Goal: Check status: Check status

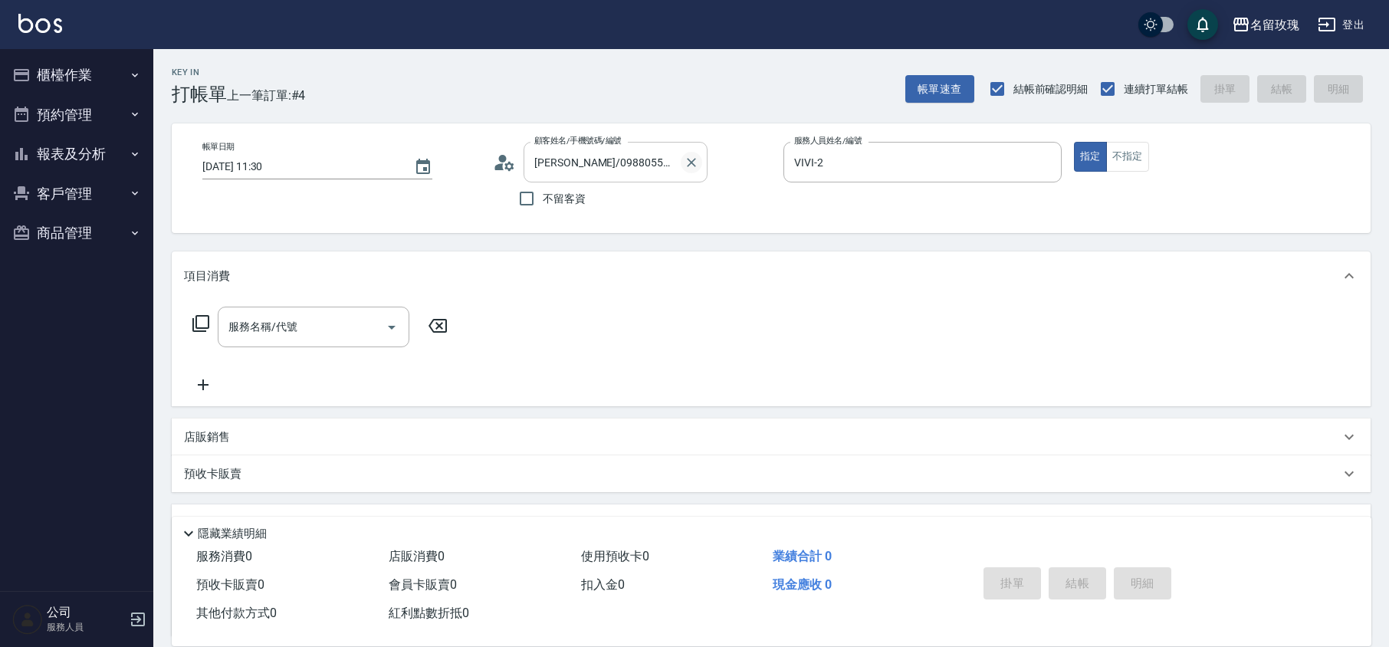
click at [690, 163] on icon "Clear" at bounding box center [691, 162] width 9 height 9
click at [574, 209] on label "不留客資" at bounding box center [548, 198] width 75 height 32
click at [543, 209] on input "不留客資" at bounding box center [527, 198] width 32 height 32
checkbox input "true"
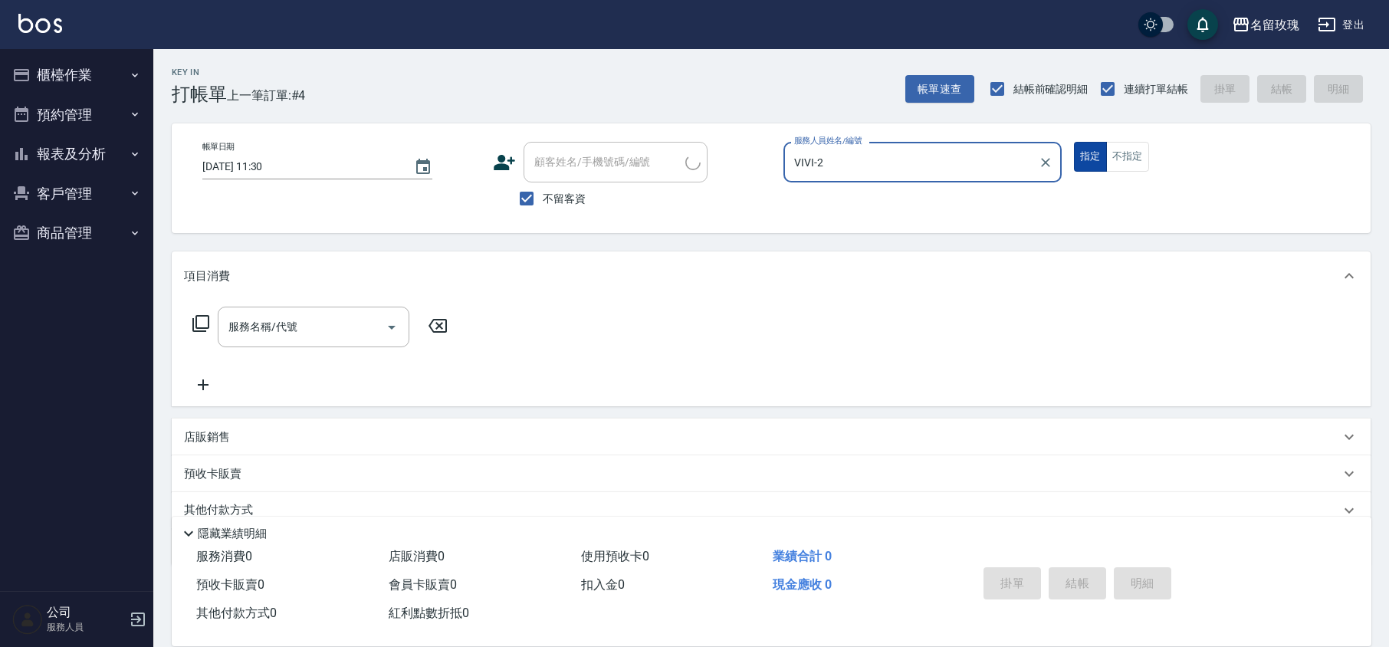
click at [1120, 163] on button "不指定" at bounding box center [1127, 157] width 43 height 30
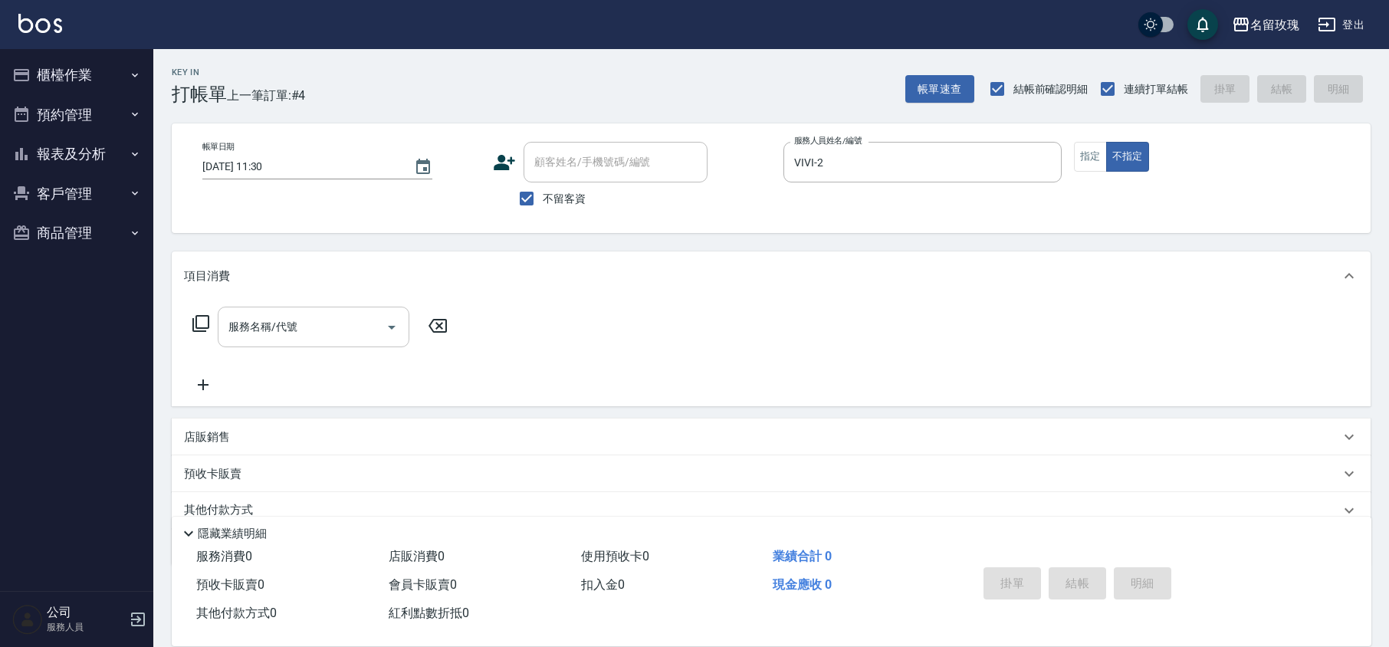
click at [310, 331] on input "服務名稱/代號" at bounding box center [302, 327] width 155 height 27
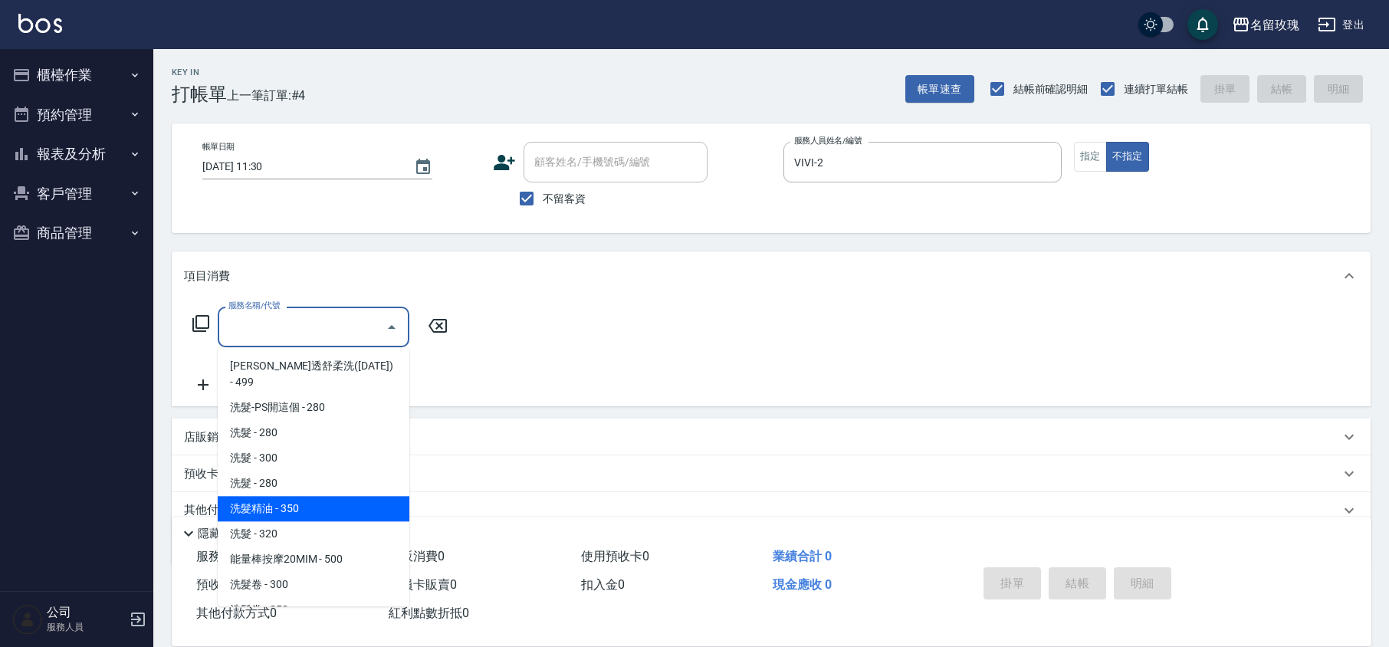
click at [285, 498] on span "洗髮精油 - 350" at bounding box center [314, 508] width 192 height 25
type input "洗髮精油(206)"
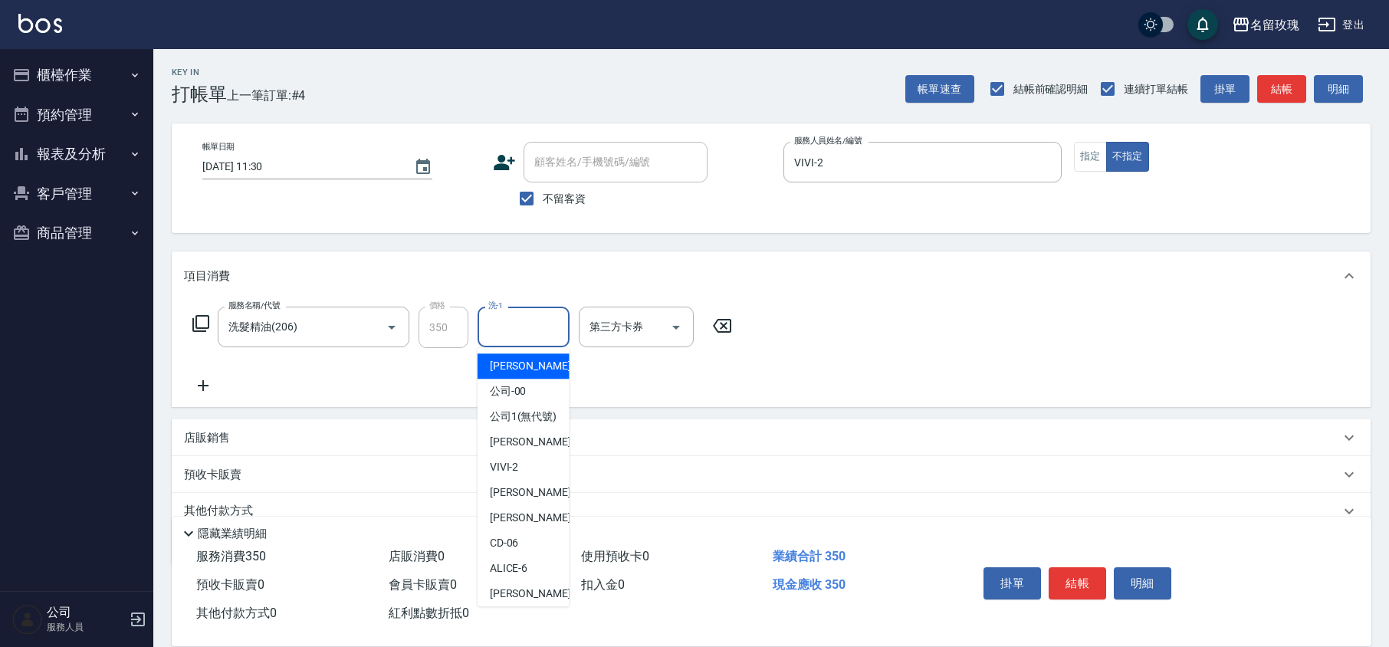
click at [550, 317] on input "洗-1" at bounding box center [523, 327] width 78 height 27
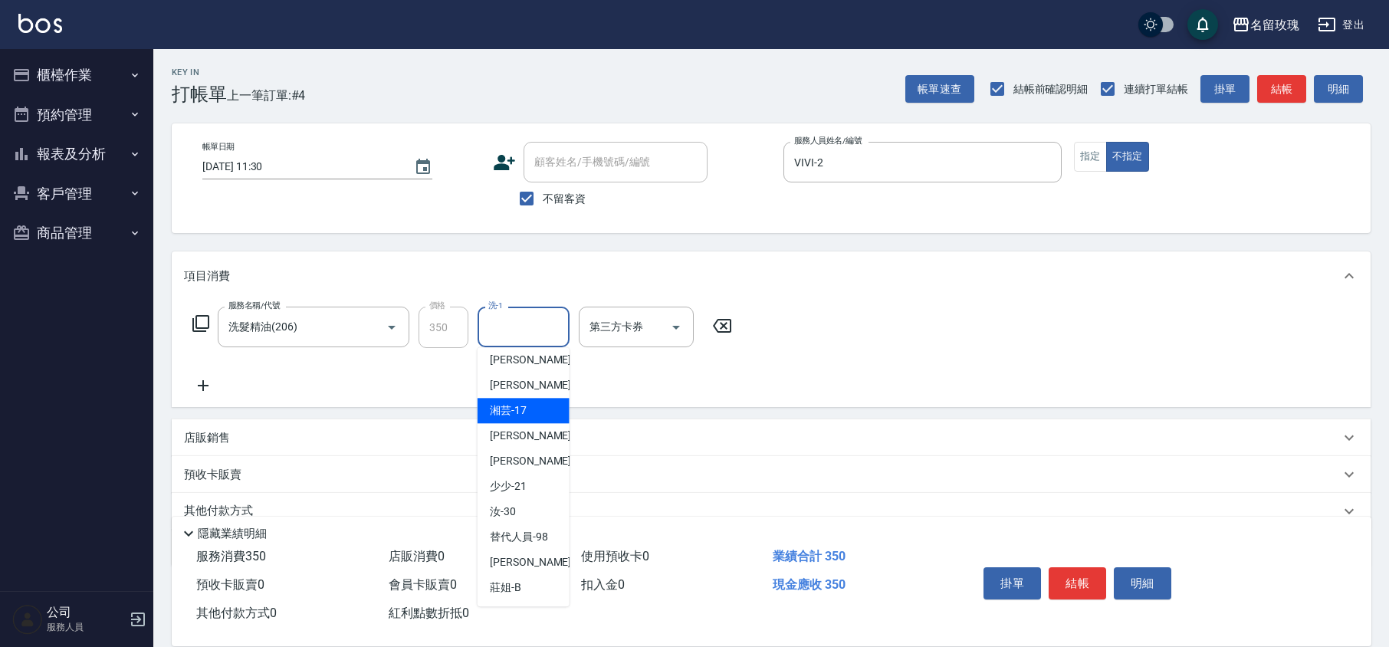
click at [516, 406] on span "湘芸 -17" at bounding box center [508, 410] width 37 height 16
type input "湘芸-17"
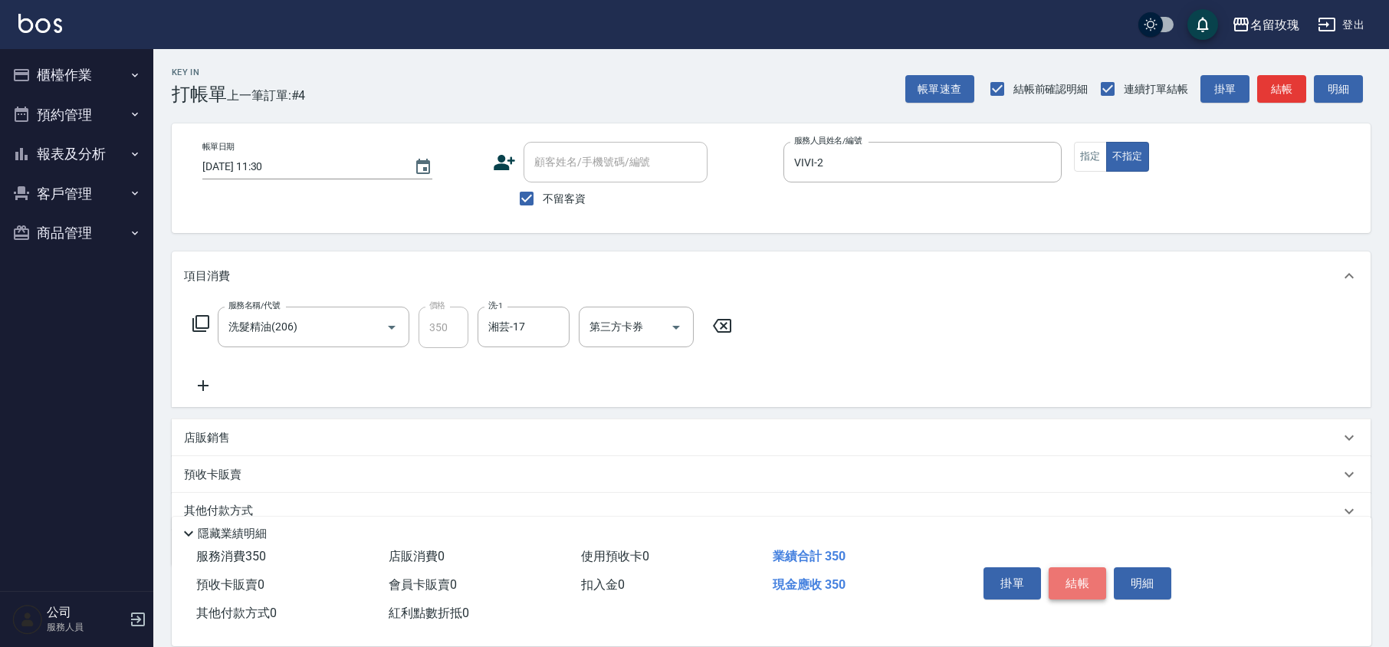
click at [1076, 589] on button "結帳" at bounding box center [1077, 583] width 57 height 32
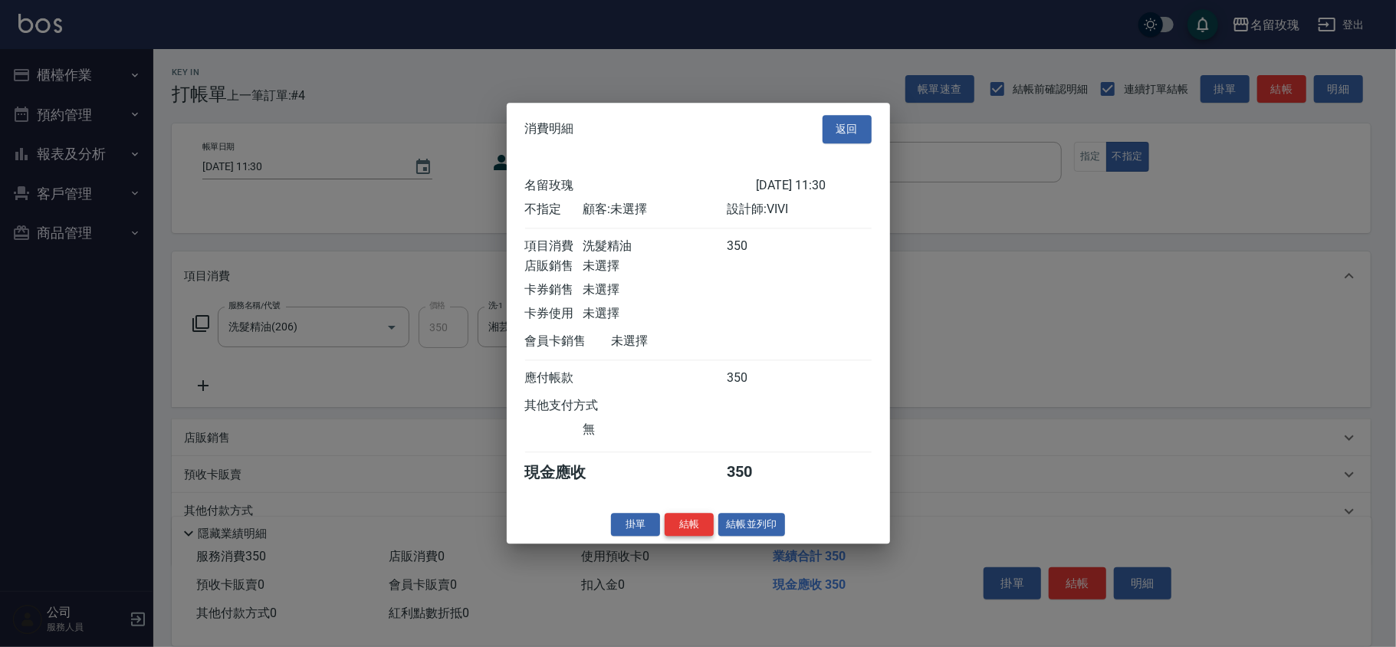
click at [693, 537] on button "結帳" at bounding box center [689, 525] width 49 height 24
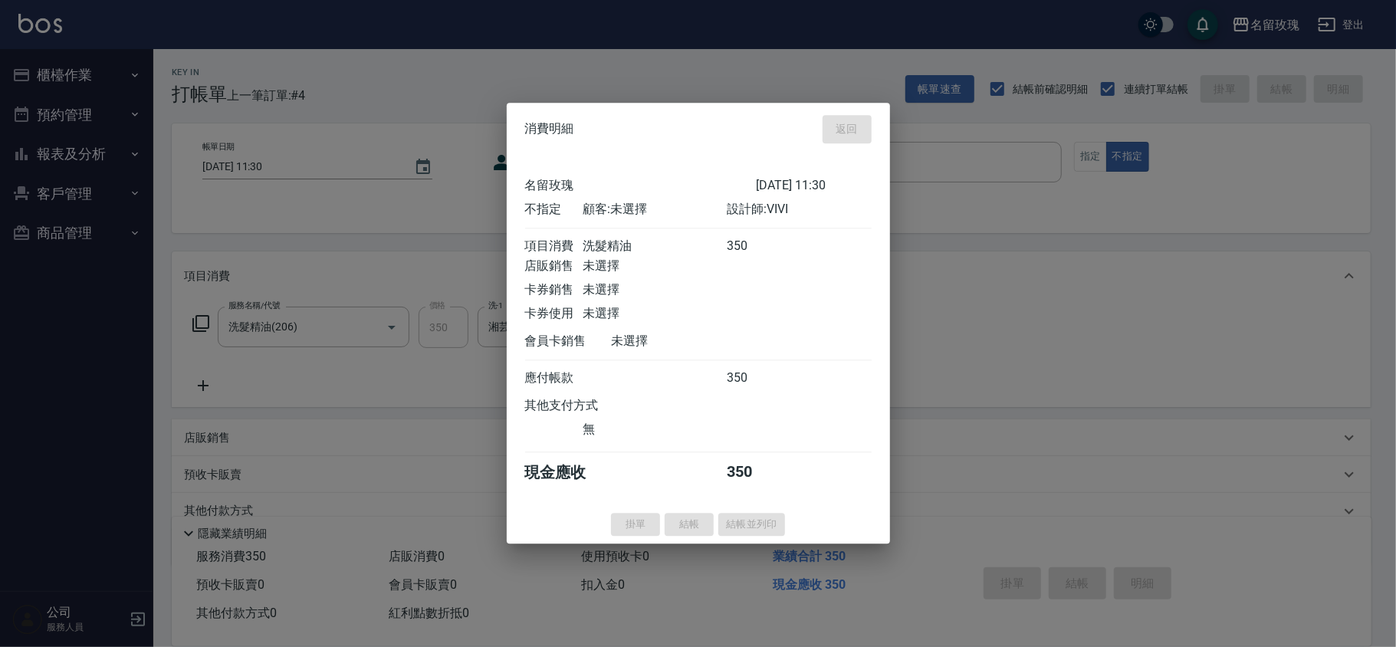
type input "[DATE] 12:20"
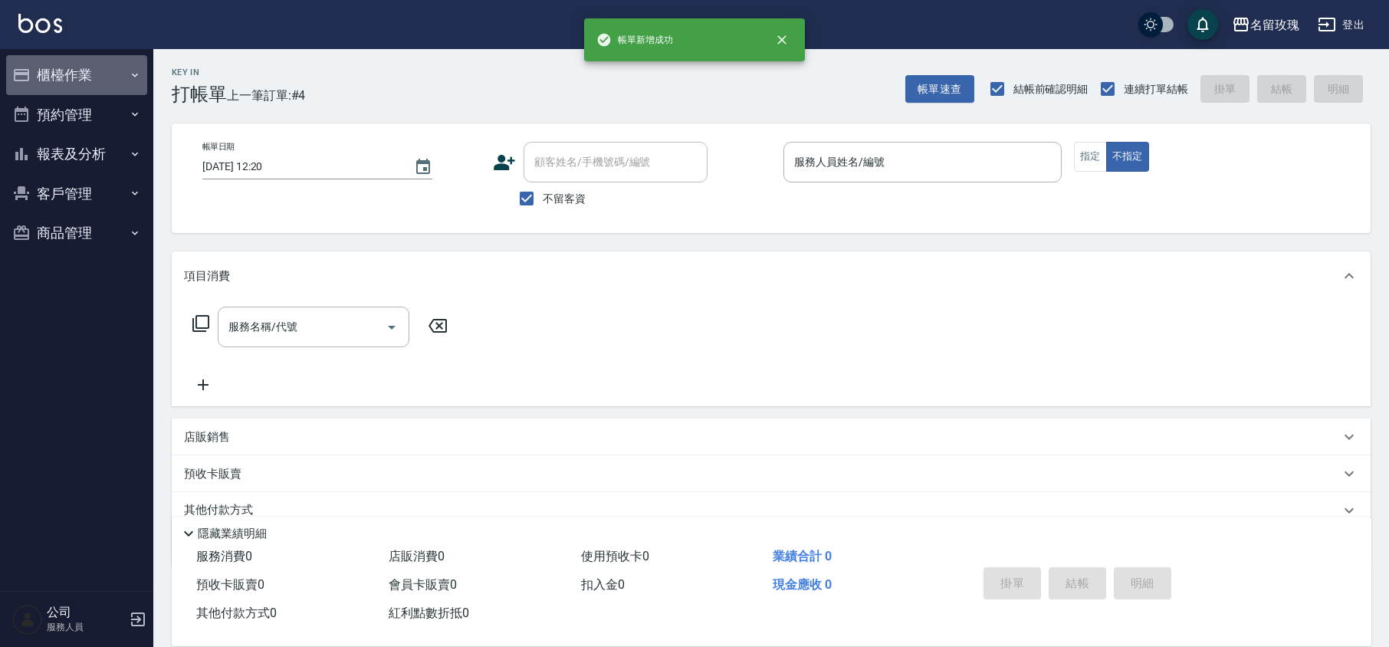
click at [87, 74] on button "櫃檯作業" at bounding box center [76, 75] width 141 height 40
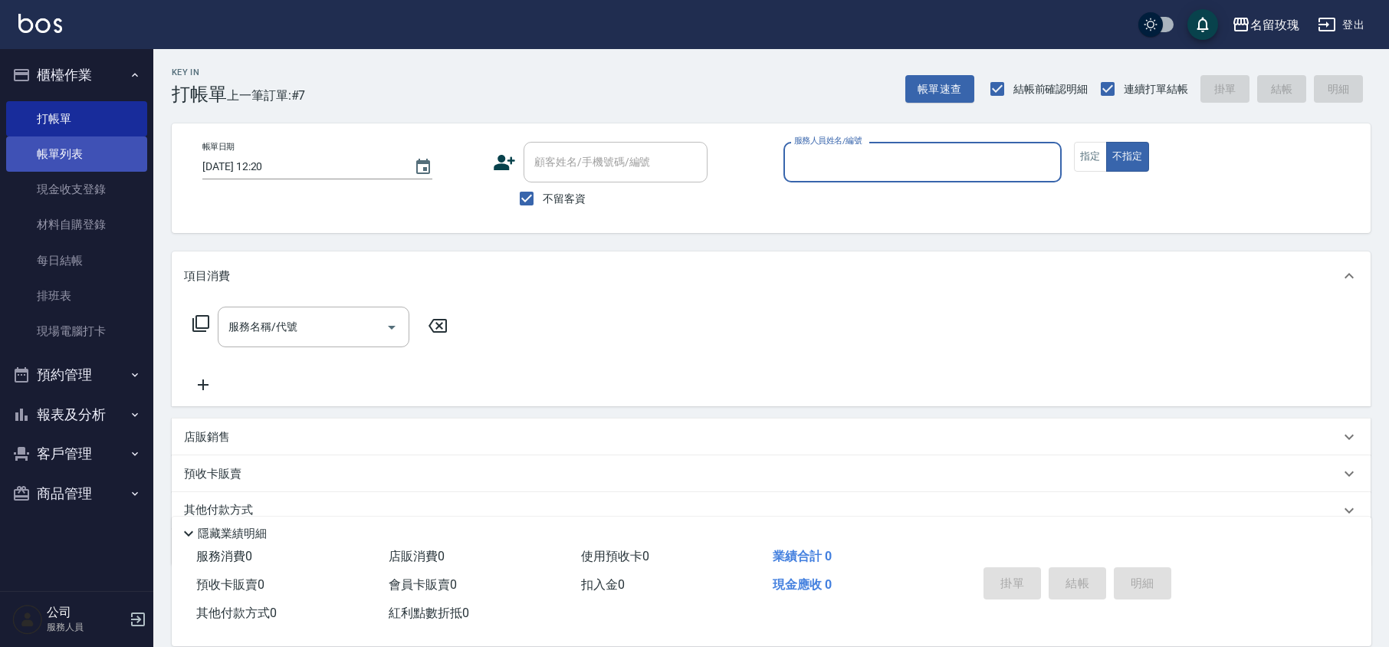
click at [64, 161] on link "帳單列表" at bounding box center [76, 153] width 141 height 35
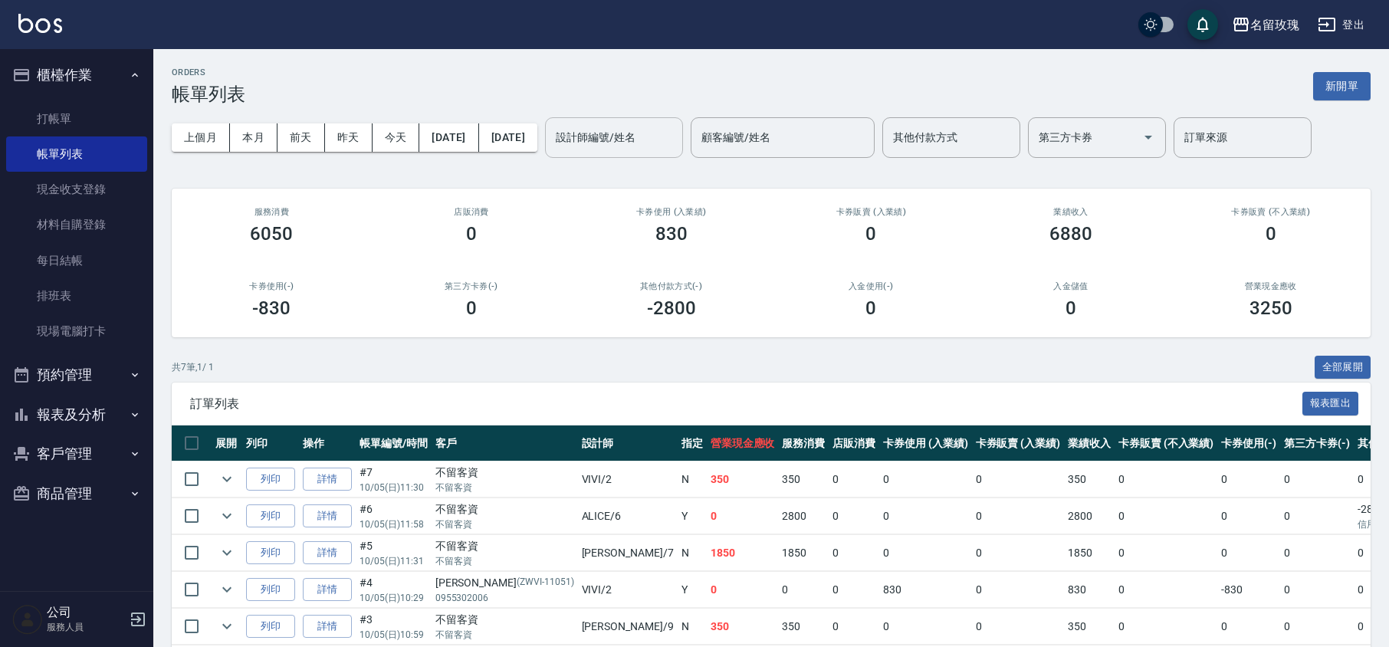
click at [676, 145] on input "設計師編號/姓名" at bounding box center [614, 137] width 124 height 27
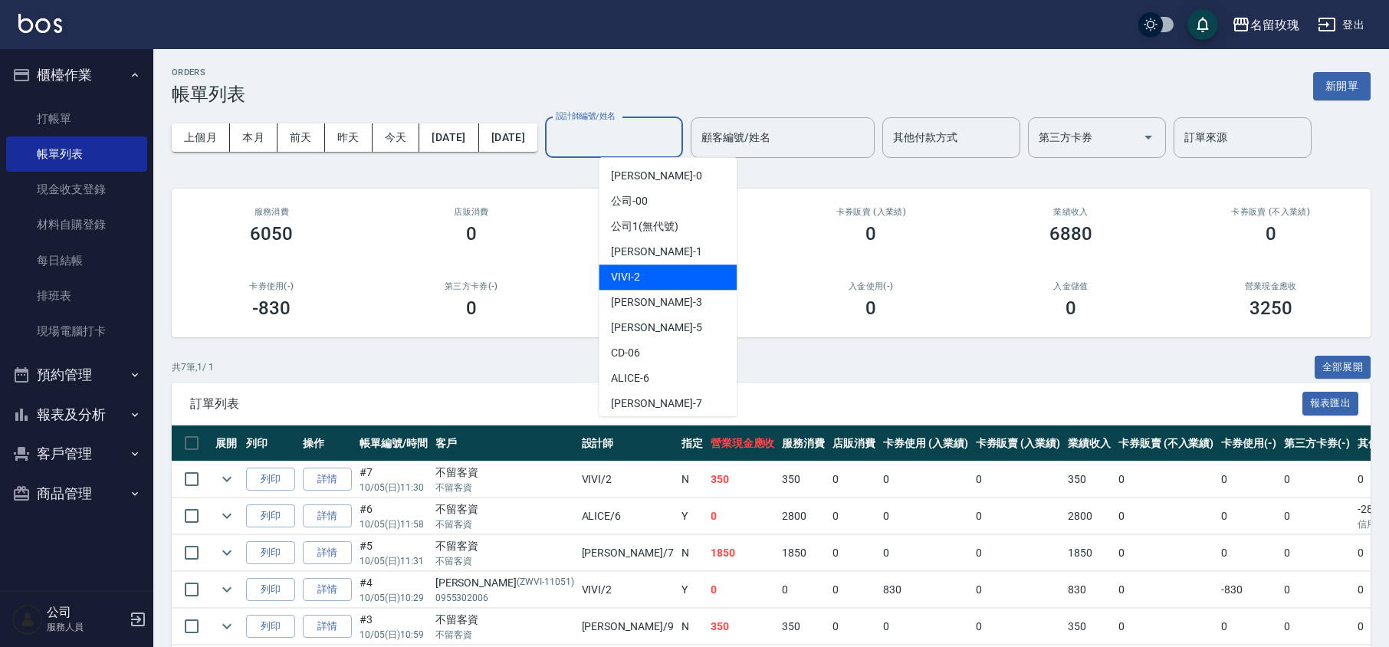
click at [662, 282] on div "VIVI -2" at bounding box center [668, 276] width 138 height 25
type input "VIVI-2"
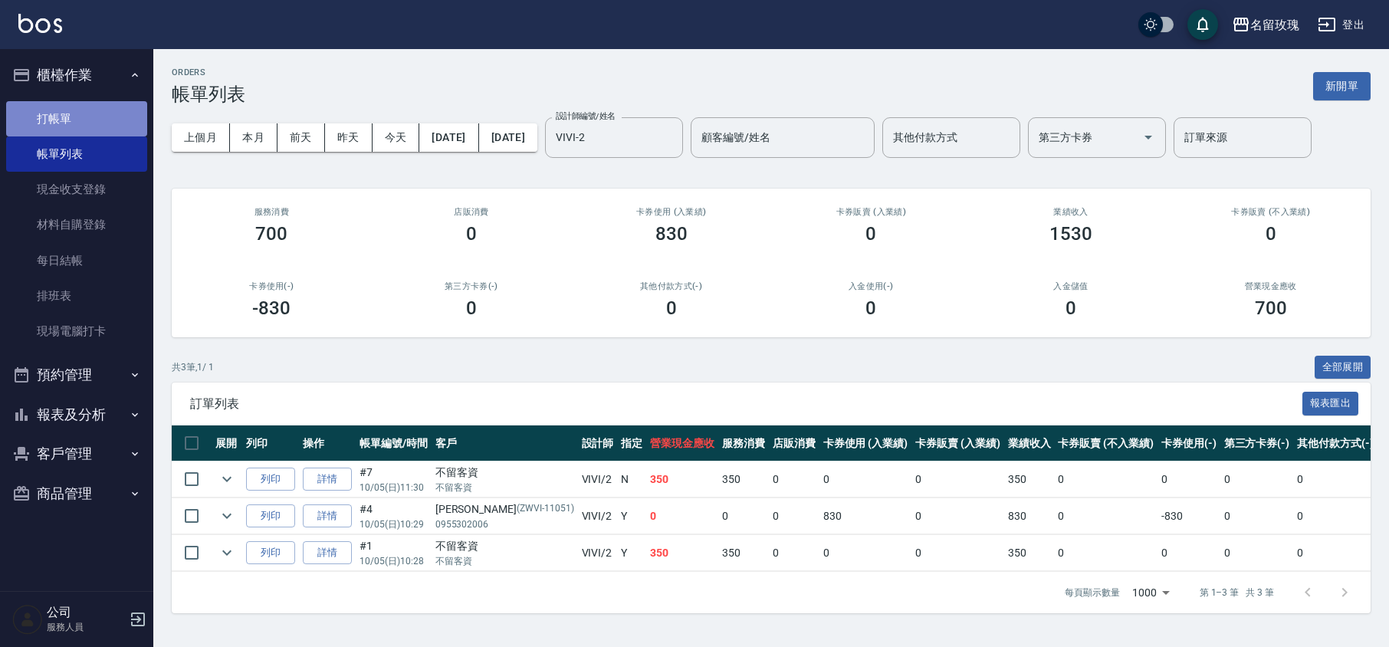
click at [63, 123] on link "打帳單" at bounding box center [76, 118] width 141 height 35
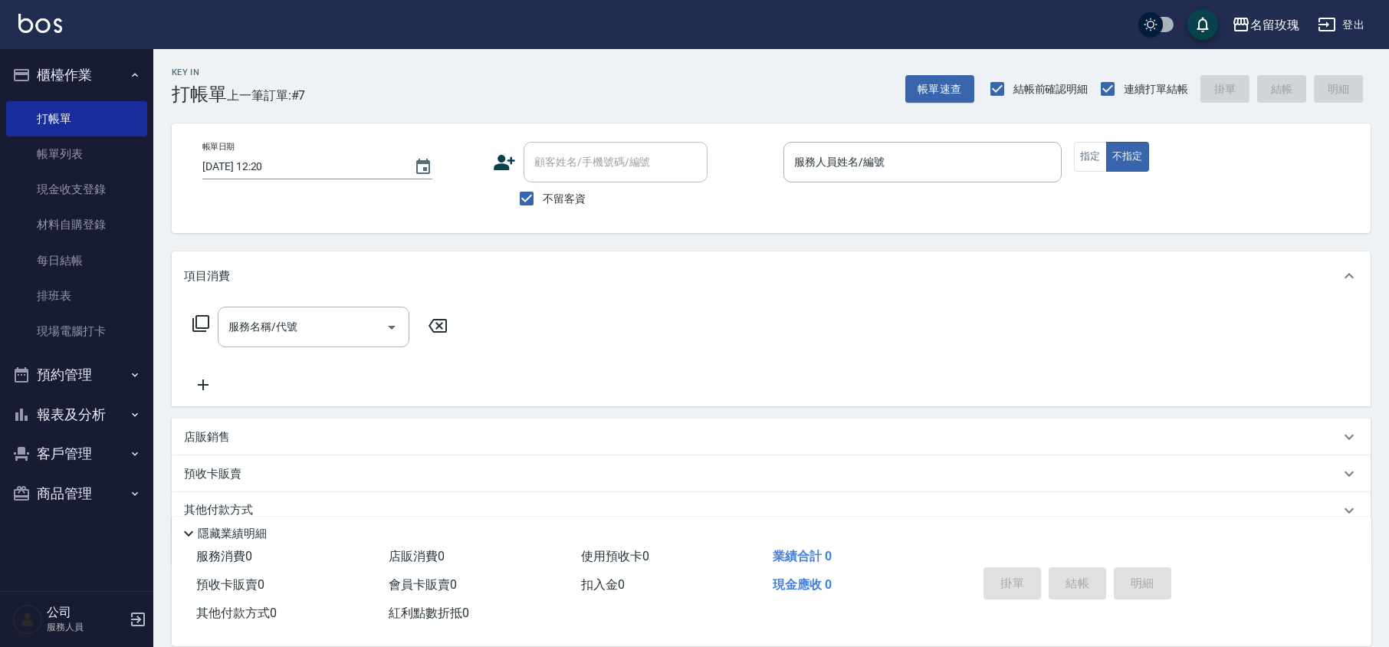
click at [564, 205] on span "不留客資" at bounding box center [564, 199] width 43 height 16
click at [543, 205] on input "不留客資" at bounding box center [527, 198] width 32 height 32
checkbox input "false"
click at [580, 169] on input "顧客姓名/手機號碼/編號" at bounding box center [603, 162] width 147 height 27
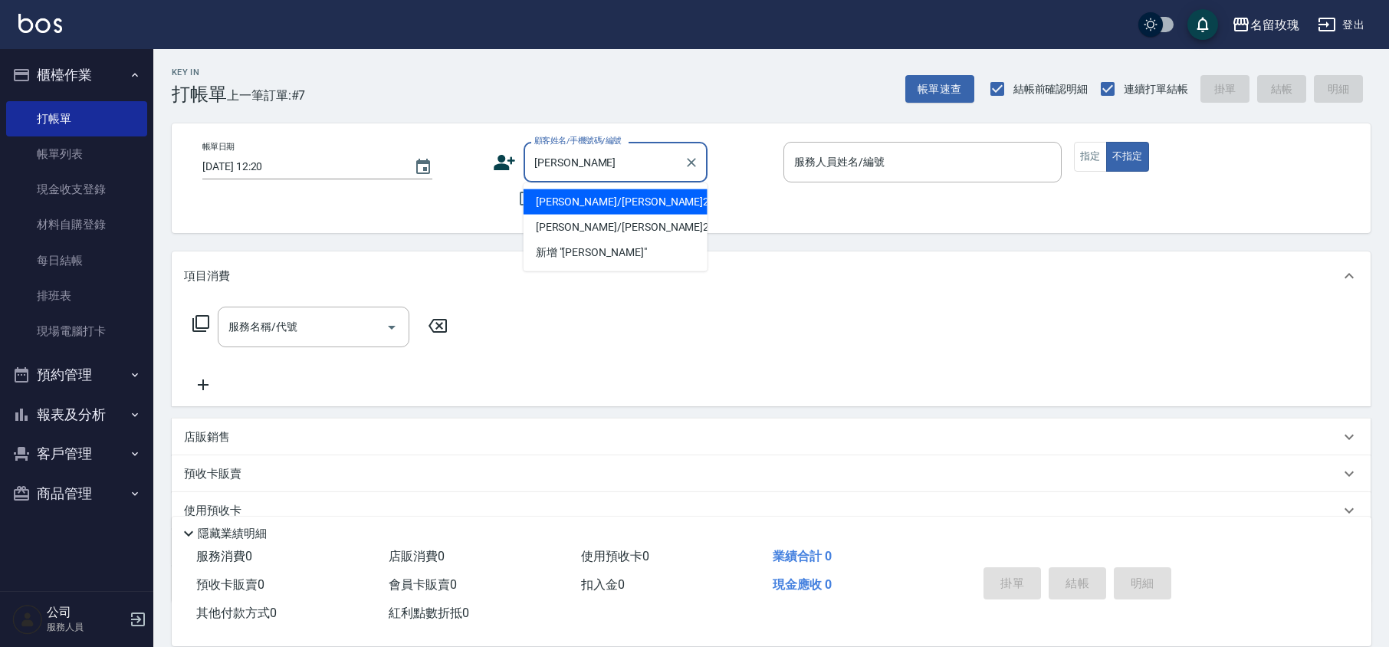
click at [563, 163] on input "[PERSON_NAME]" at bounding box center [603, 162] width 147 height 27
type input "欣"
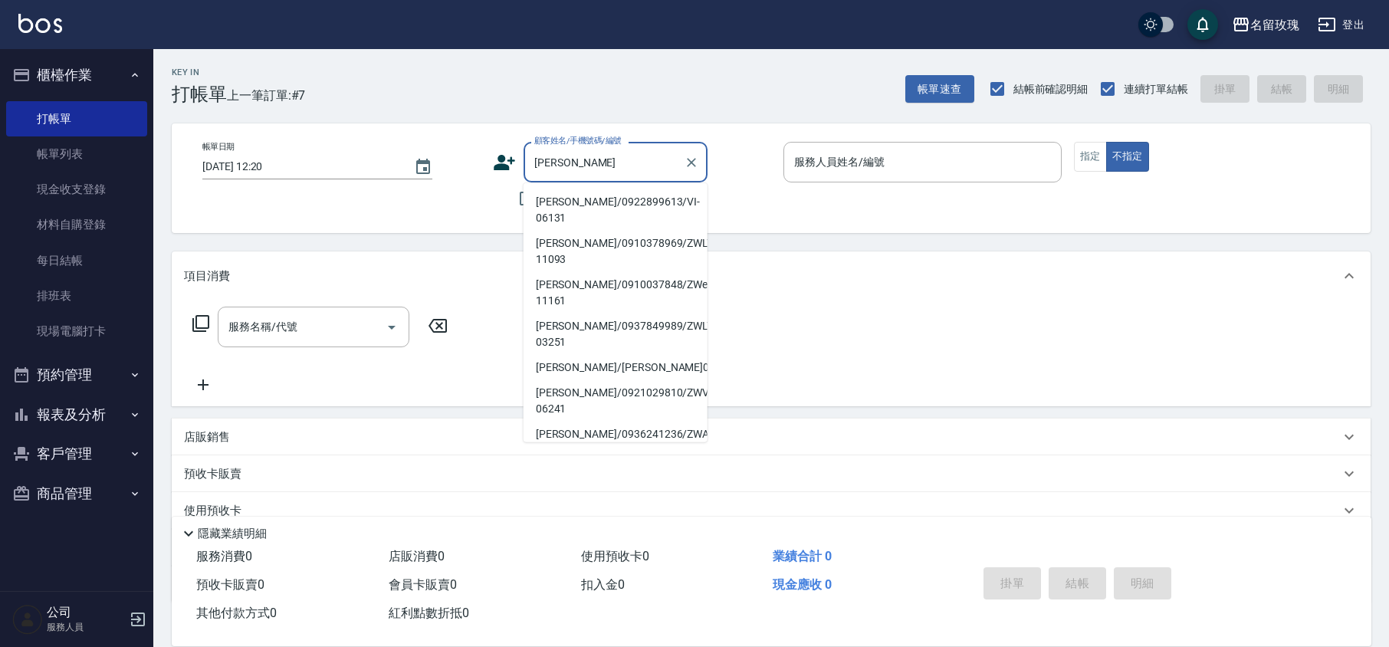
click at [593, 199] on li "[PERSON_NAME]/0922899613/VI-06131" at bounding box center [616, 209] width 184 height 41
type input "[PERSON_NAME]/0922899613/VI-06131"
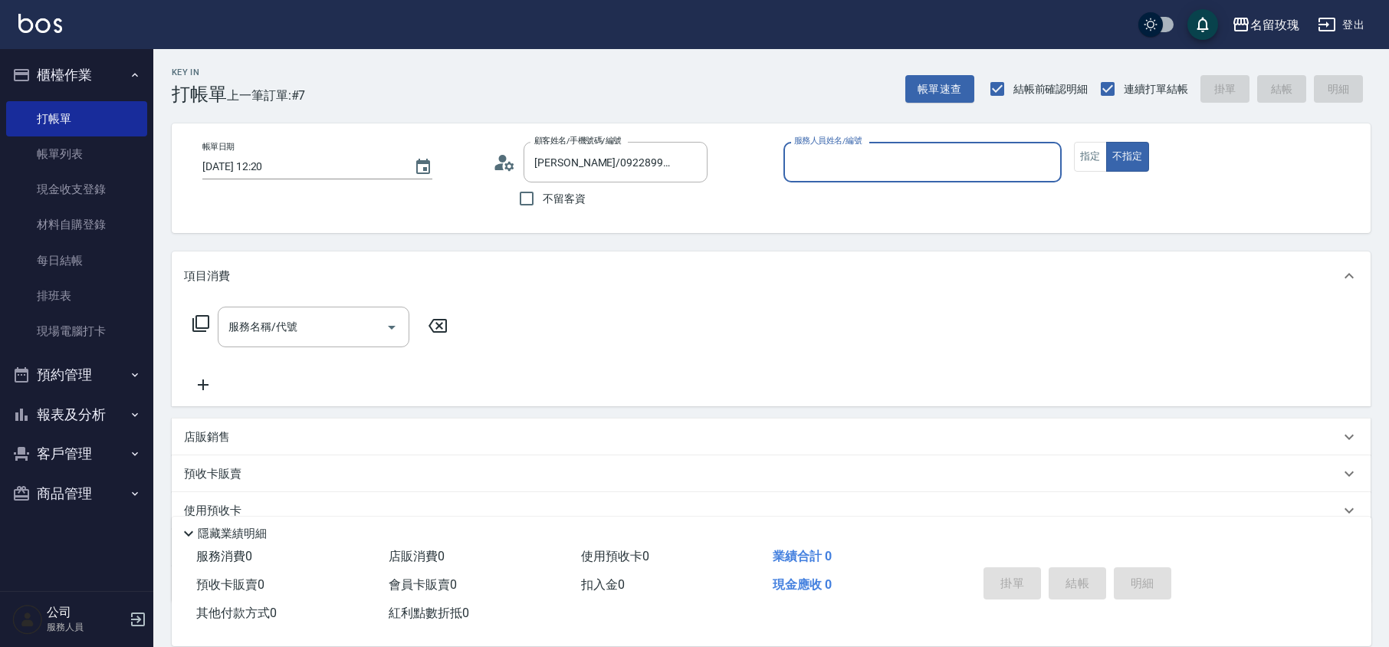
type input "VIVI-2"
click at [512, 159] on icon at bounding box center [504, 162] width 23 height 23
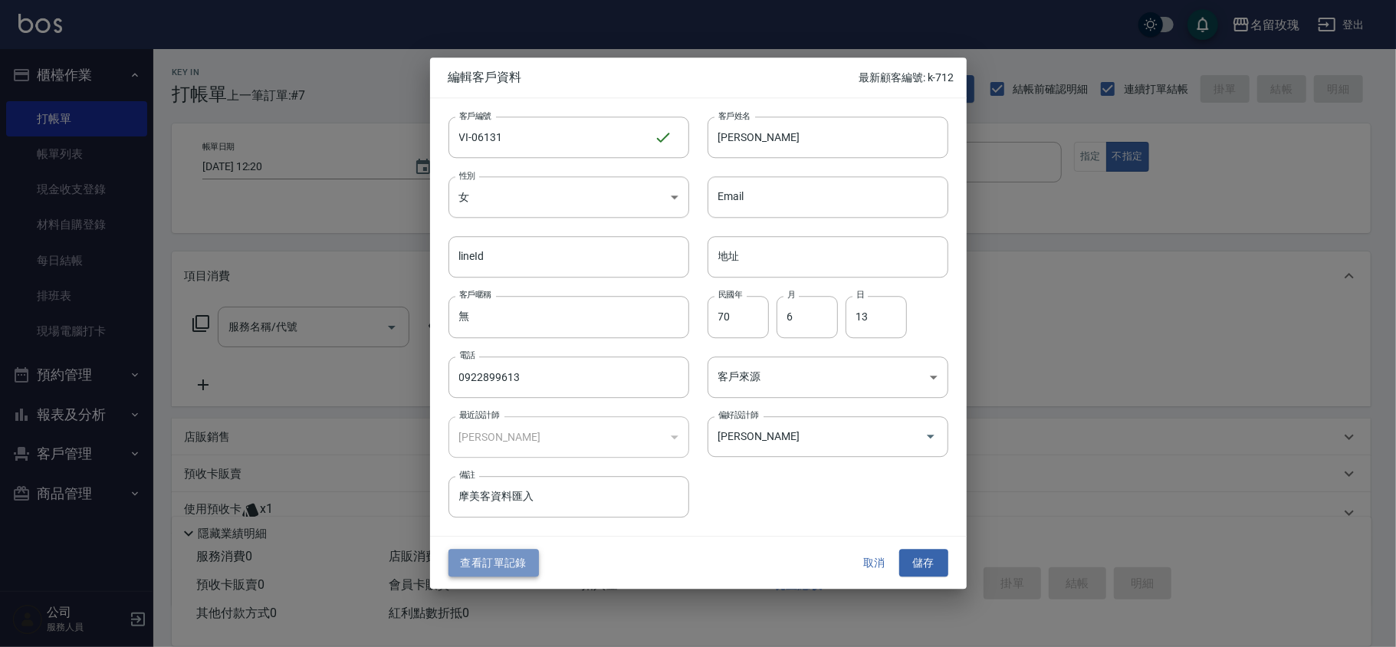
click at [494, 559] on button "查看訂單記錄" at bounding box center [493, 563] width 90 height 28
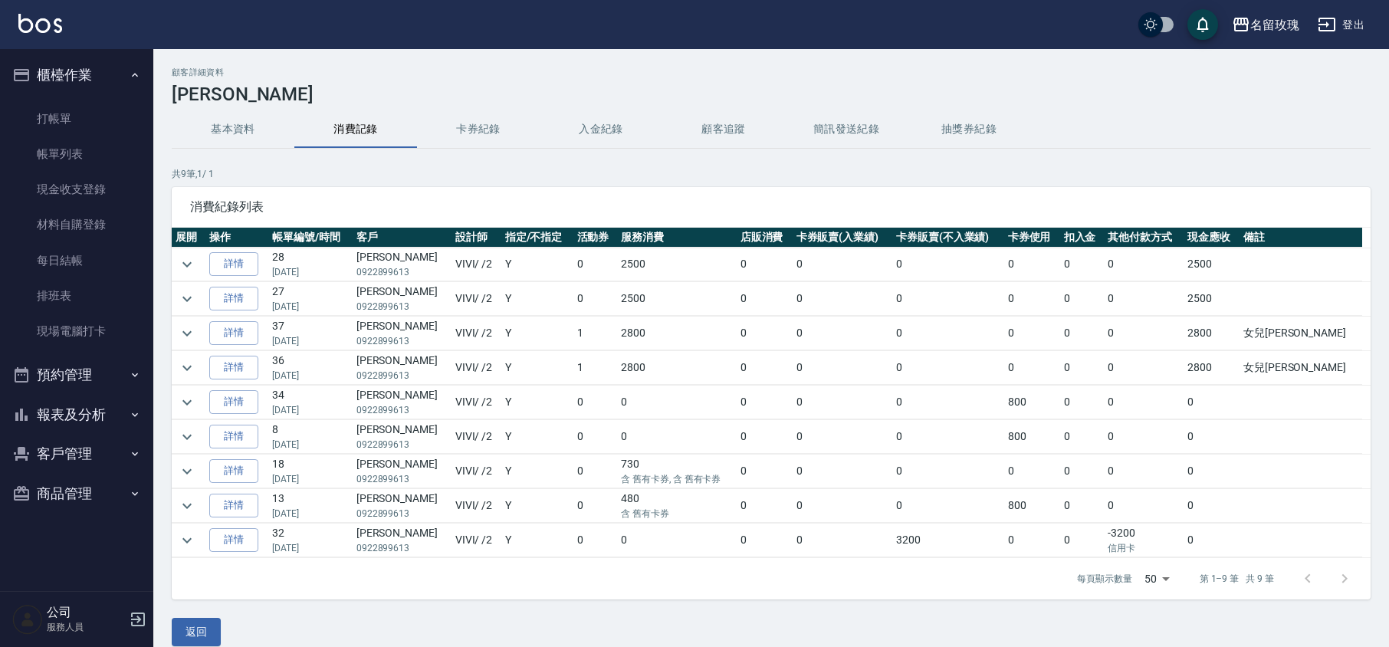
click at [172, 331] on td at bounding box center [189, 334] width 34 height 34
click at [193, 340] on icon "expand row" at bounding box center [187, 333] width 18 height 18
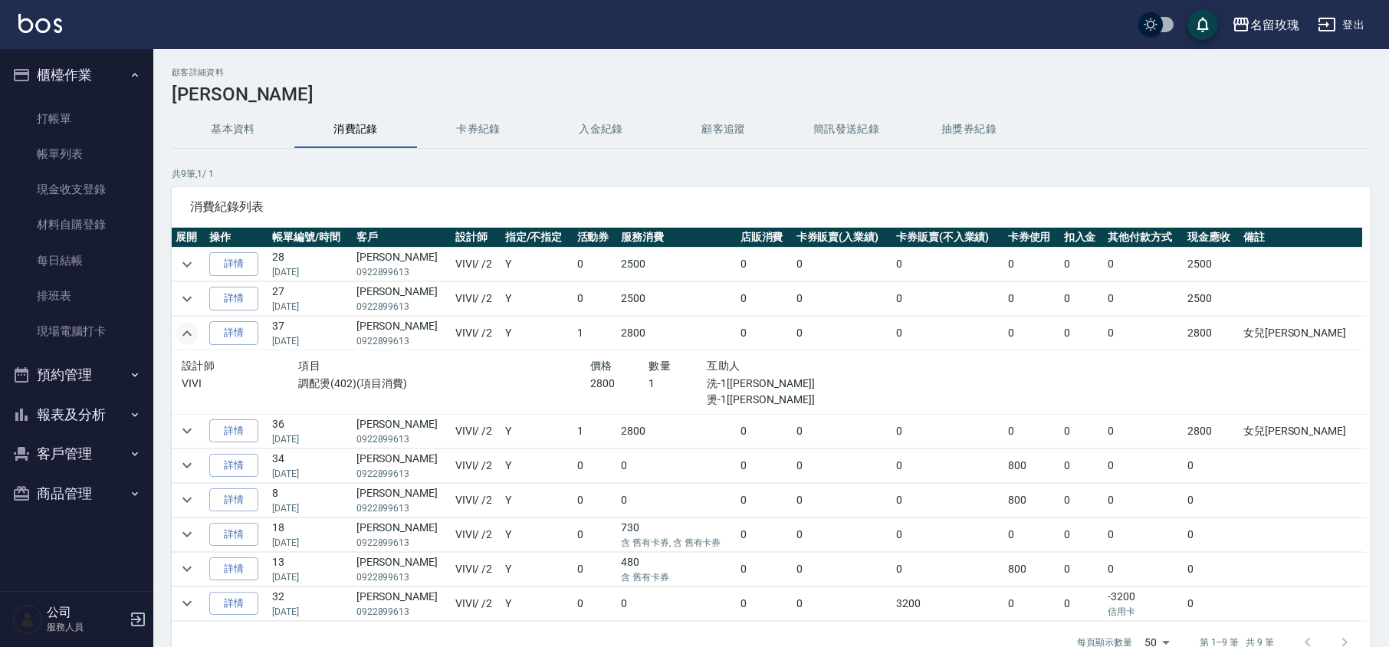
click at [194, 337] on icon "expand row" at bounding box center [187, 333] width 18 height 18
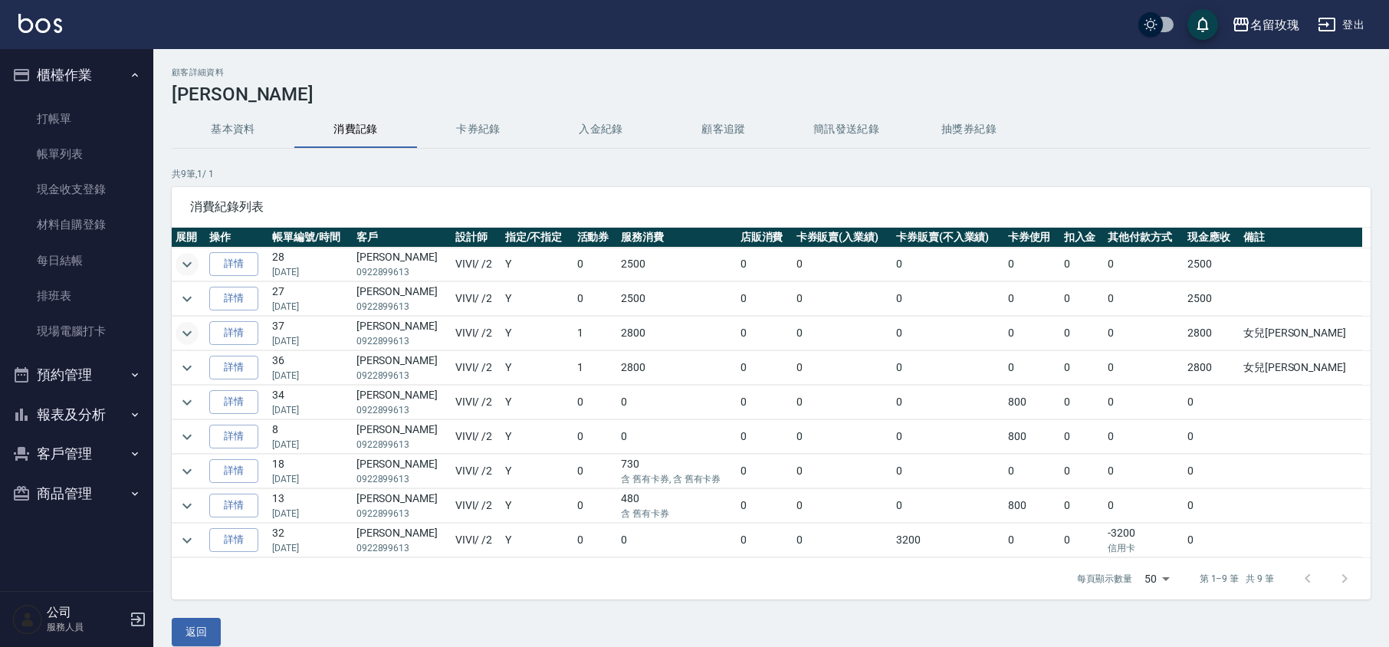
click at [191, 264] on icon "expand row" at bounding box center [186, 263] width 9 height 5
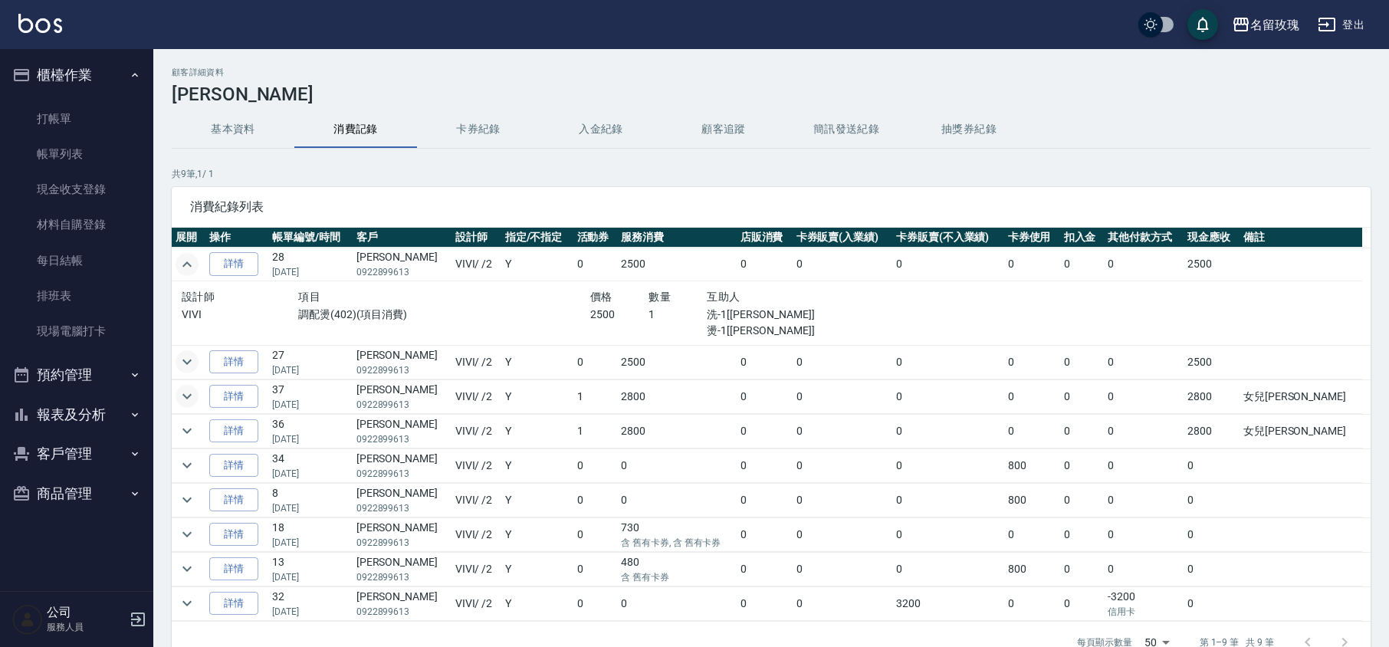
click at [192, 353] on button "expand row" at bounding box center [187, 361] width 23 height 23
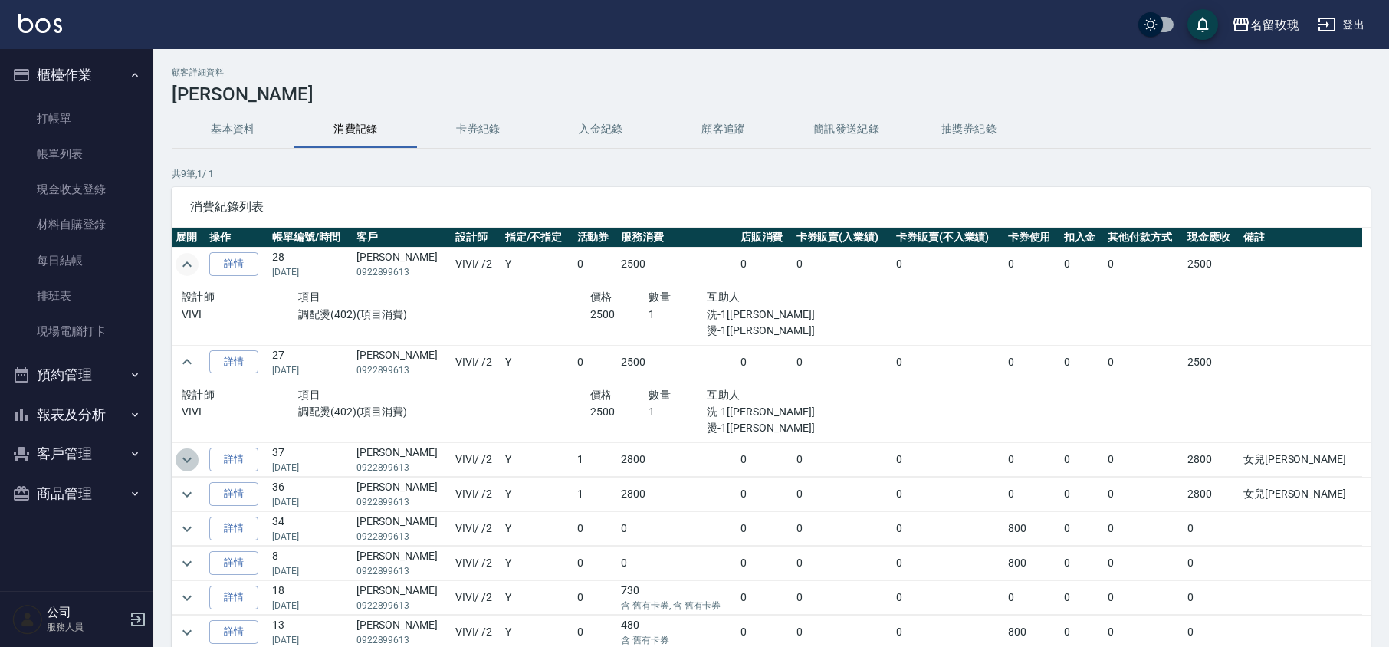
click at [185, 466] on icon "expand row" at bounding box center [187, 460] width 18 height 18
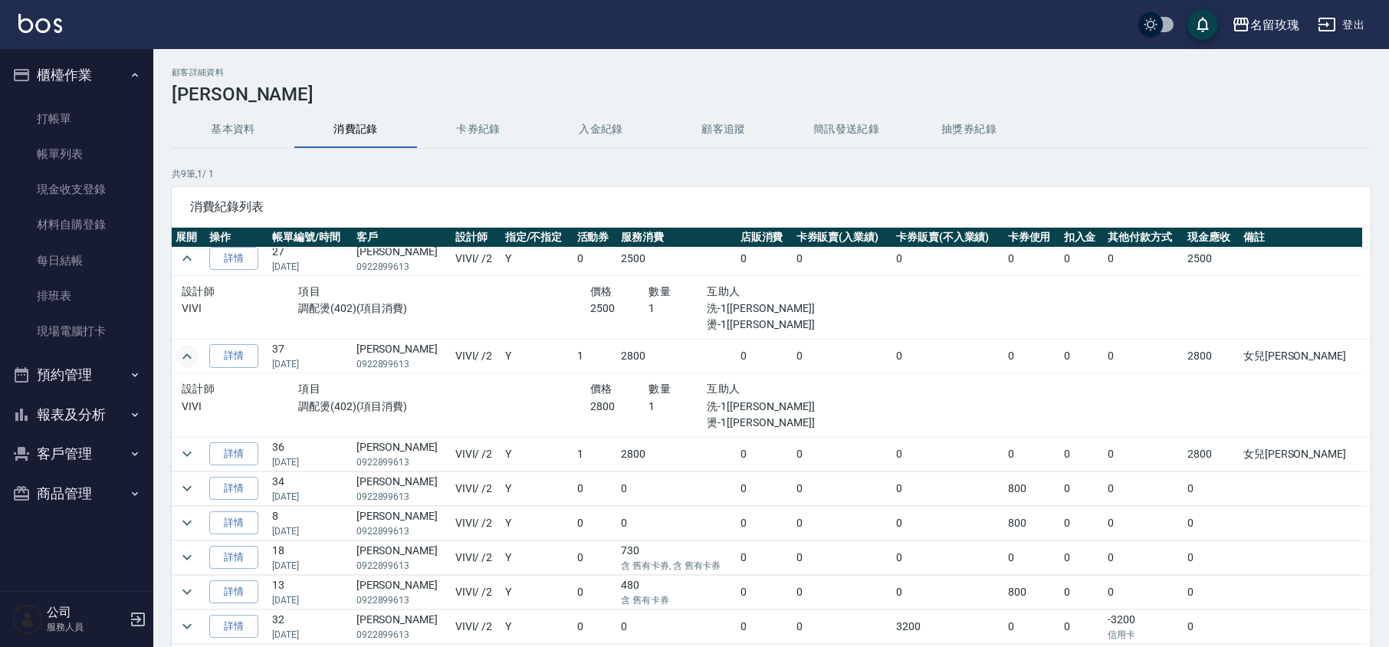
scroll to position [108, 0]
click at [184, 452] on icon "expand row" at bounding box center [186, 454] width 9 height 5
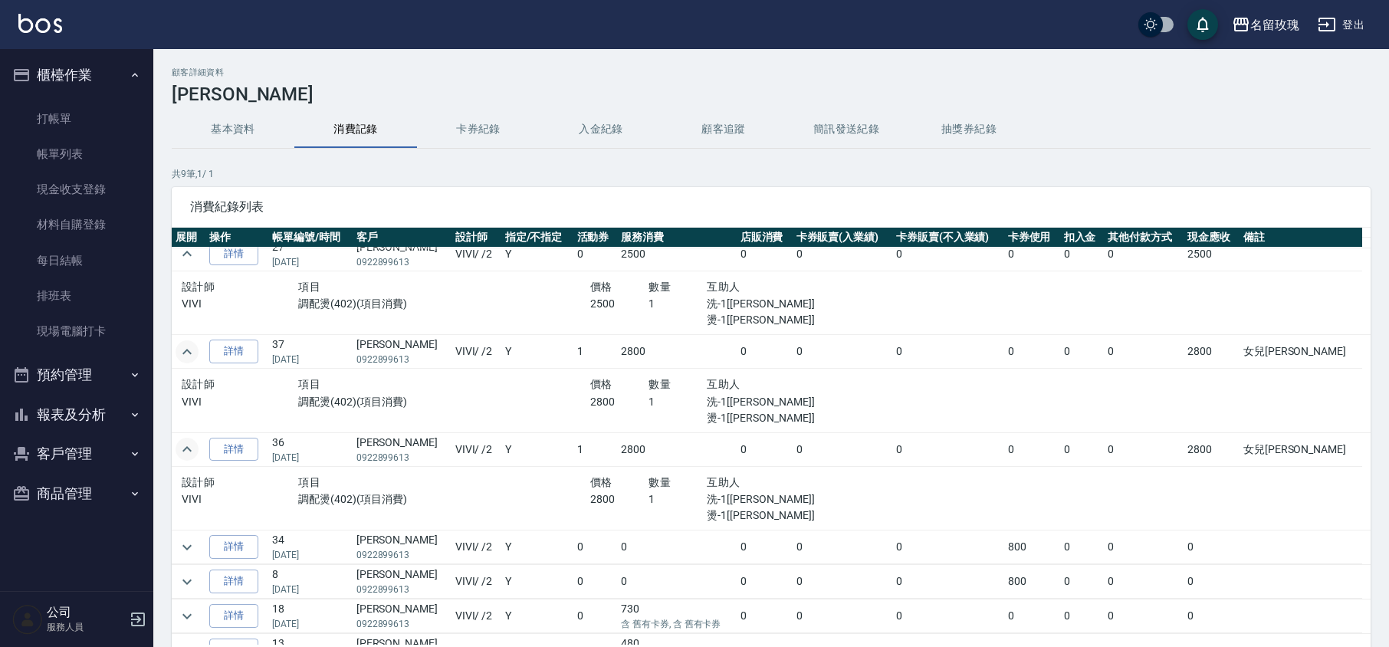
scroll to position [172, 0]
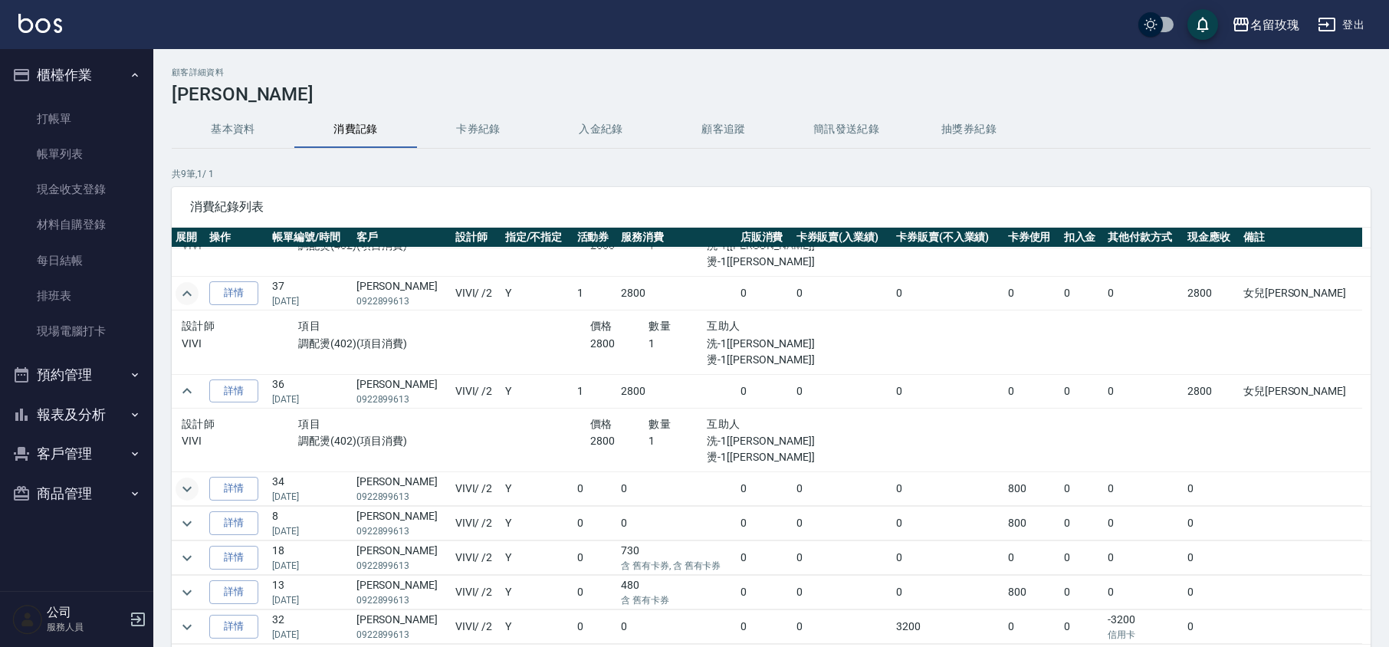
click at [181, 485] on icon "expand row" at bounding box center [187, 489] width 18 height 18
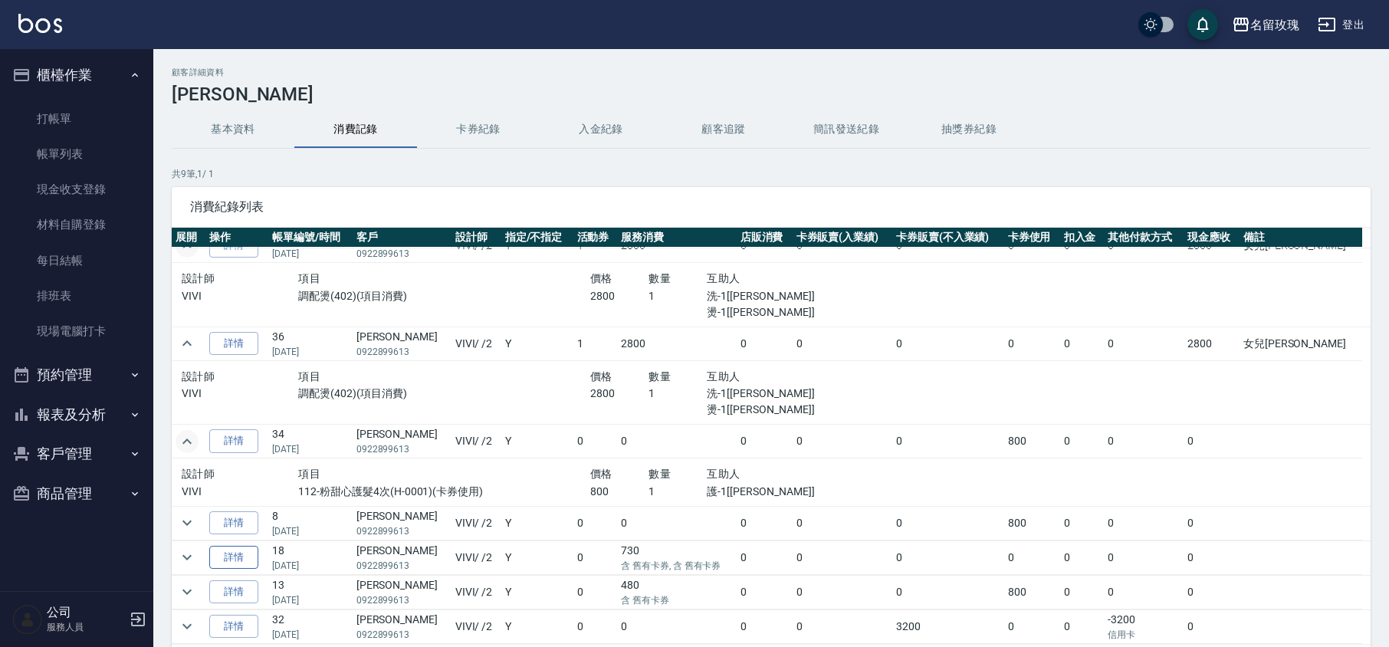
scroll to position [218, 0]
click at [185, 521] on icon "expand row" at bounding box center [186, 523] width 9 height 5
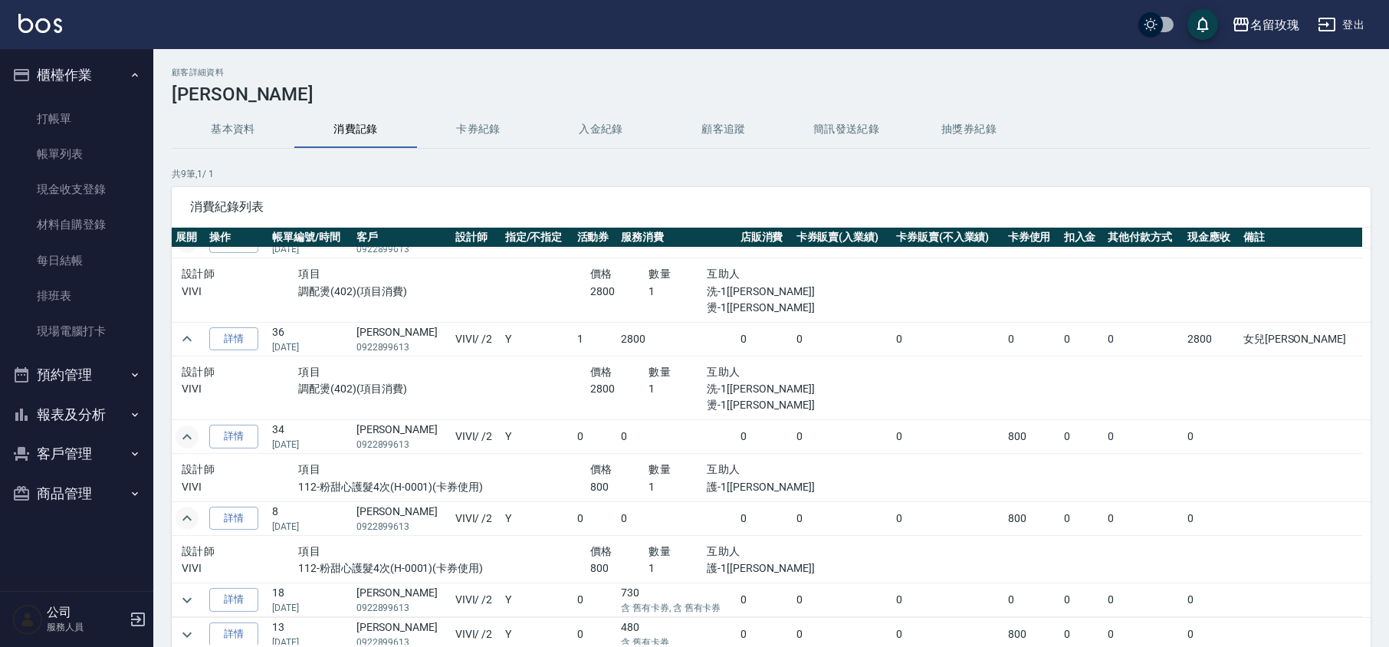
click at [181, 517] on icon "expand row" at bounding box center [187, 518] width 18 height 18
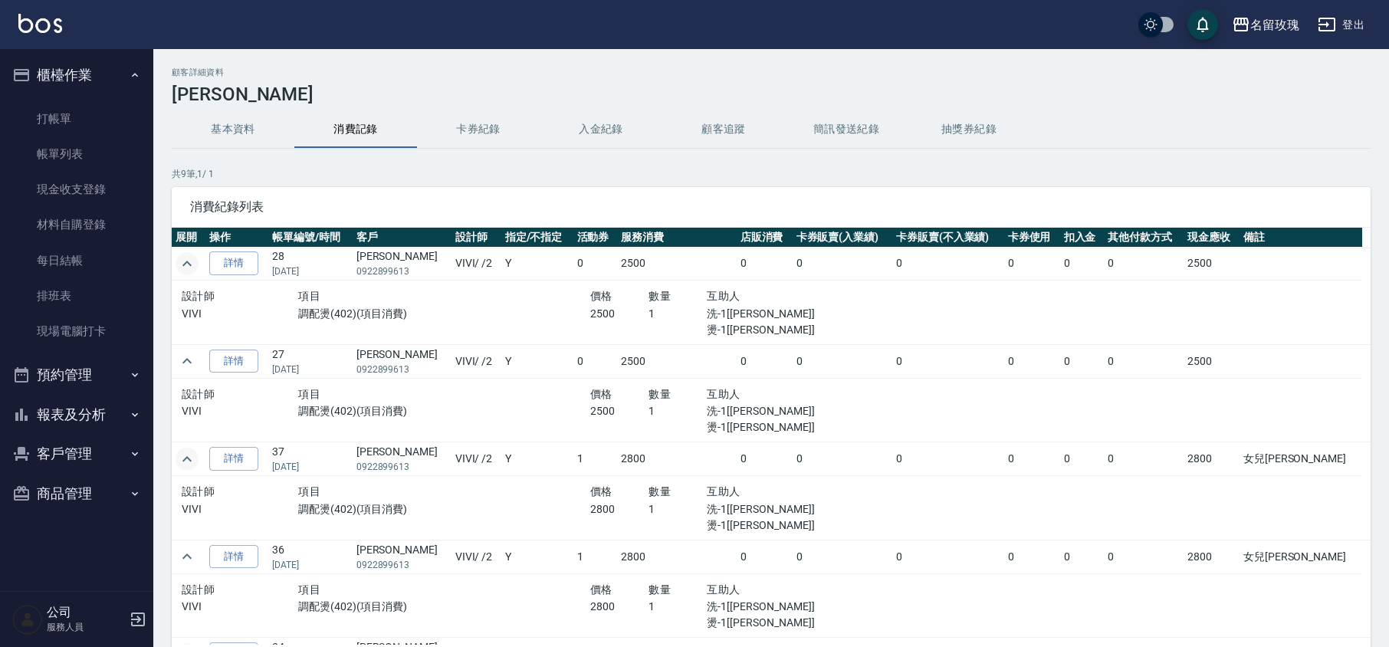
scroll to position [0, 0]
click at [52, 114] on link "打帳單" at bounding box center [76, 118] width 141 height 35
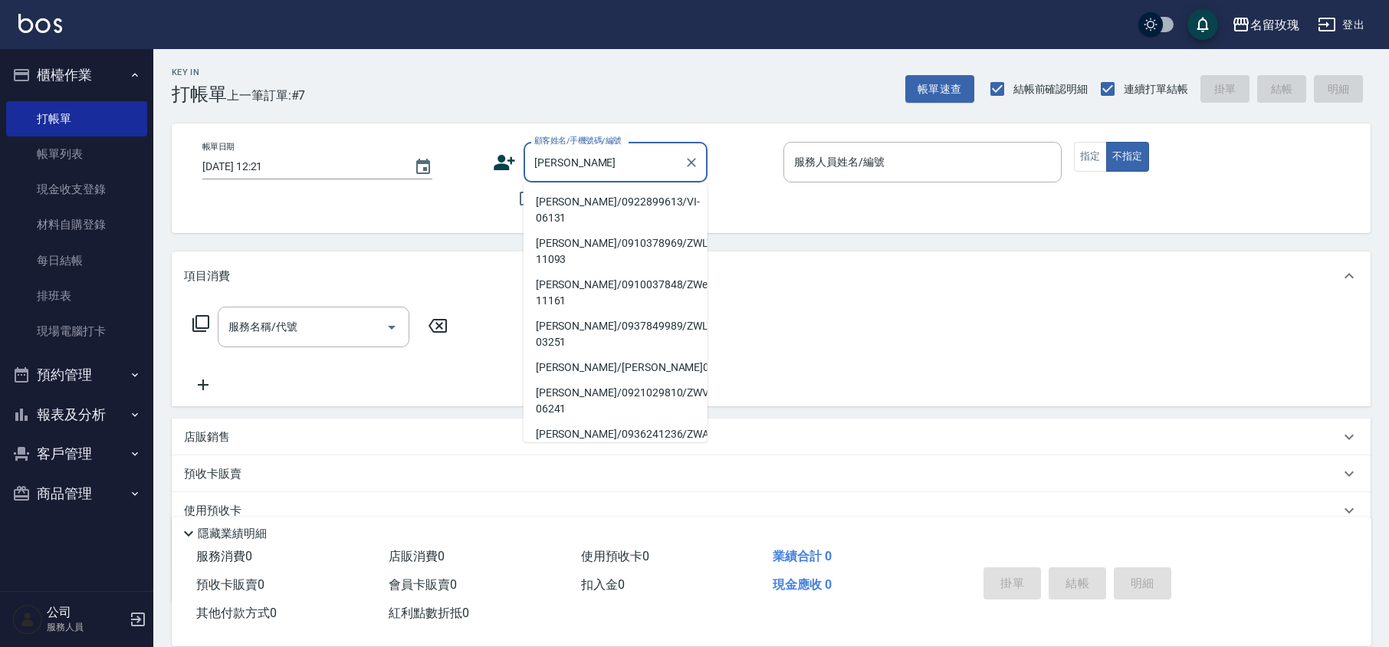
click at [599, 201] on li "[PERSON_NAME]/0922899613/VI-06131" at bounding box center [616, 209] width 184 height 41
type input "[PERSON_NAME]/0922899613/VI-06131"
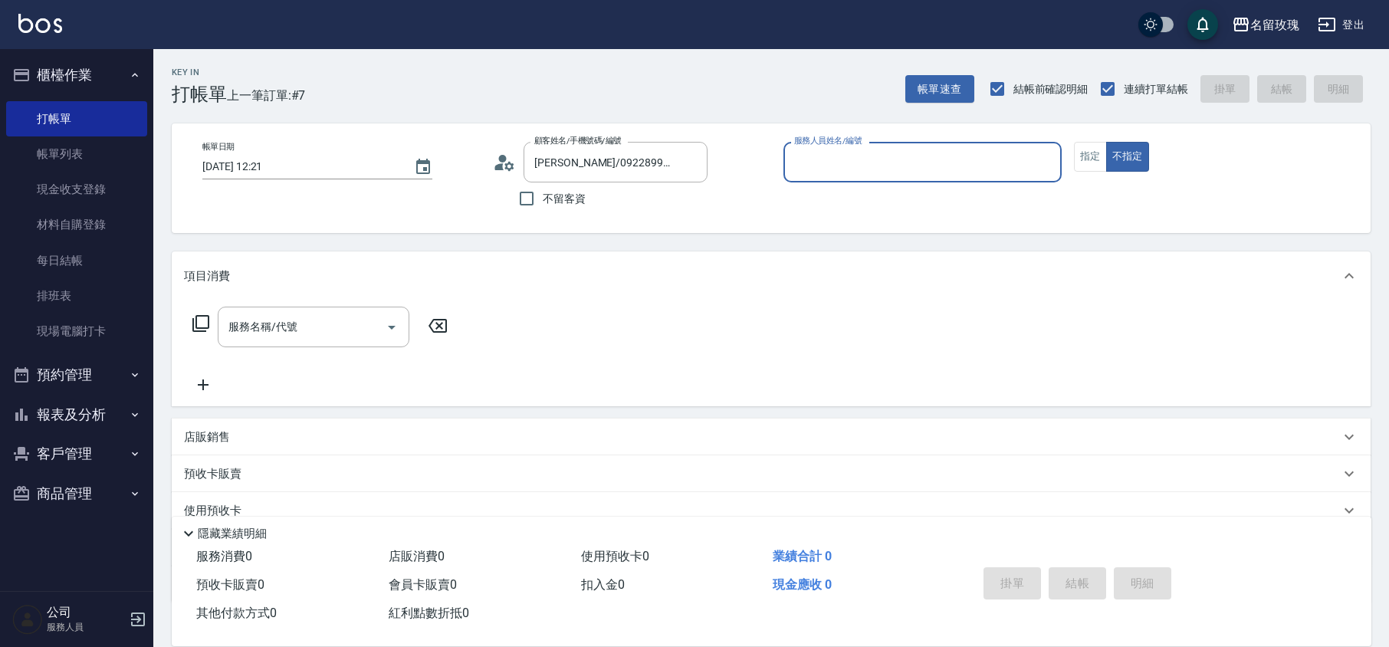
click at [498, 164] on icon at bounding box center [499, 166] width 9 height 7
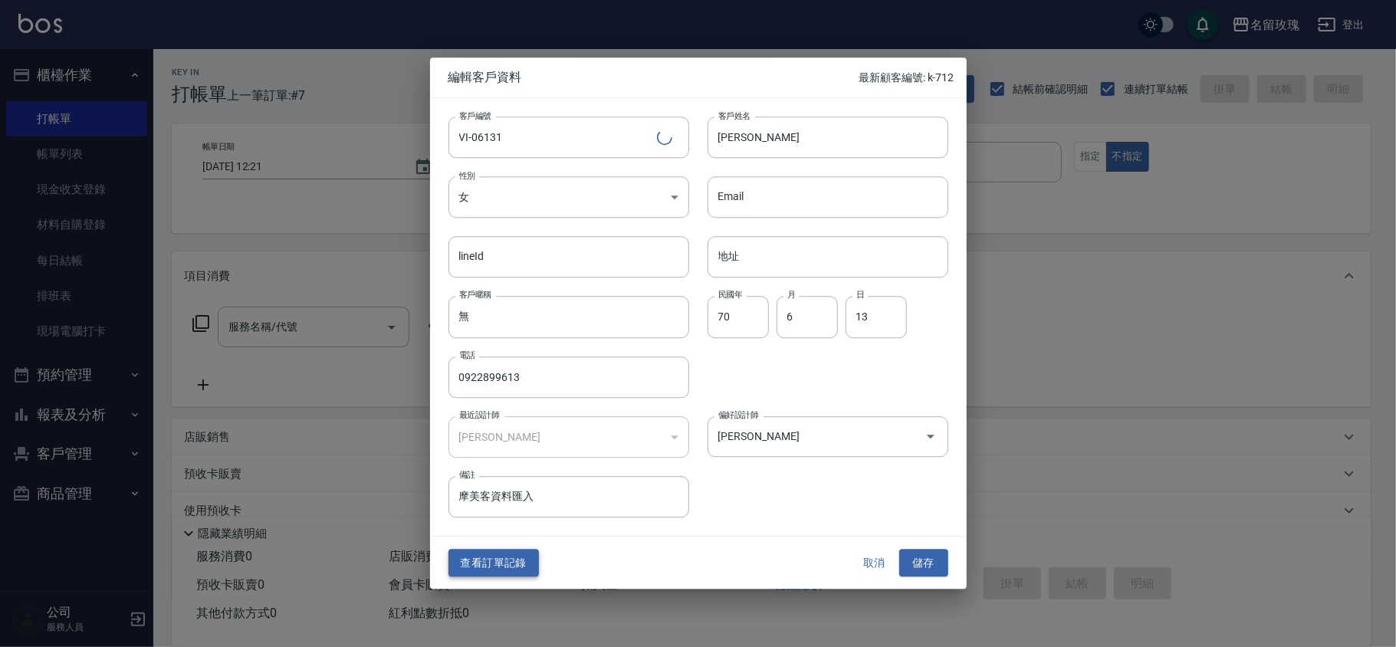
click at [521, 569] on button "查看訂單記錄" at bounding box center [493, 563] width 90 height 28
